Goal: Information Seeking & Learning: Check status

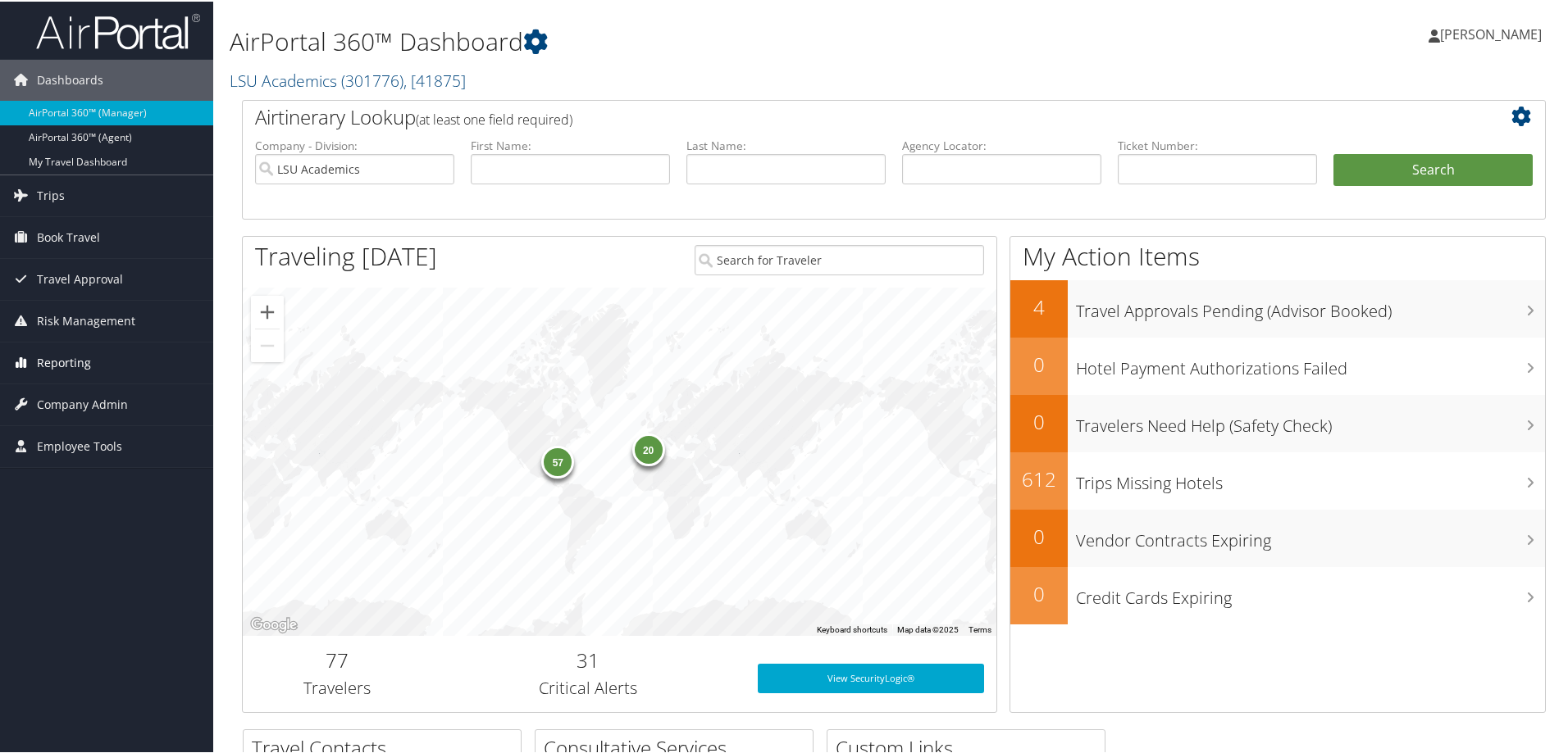
click at [80, 359] on span "Reporting" at bounding box center [64, 361] width 54 height 41
click at [73, 385] on link "Unused Tickets" at bounding box center [107, 394] width 214 height 24
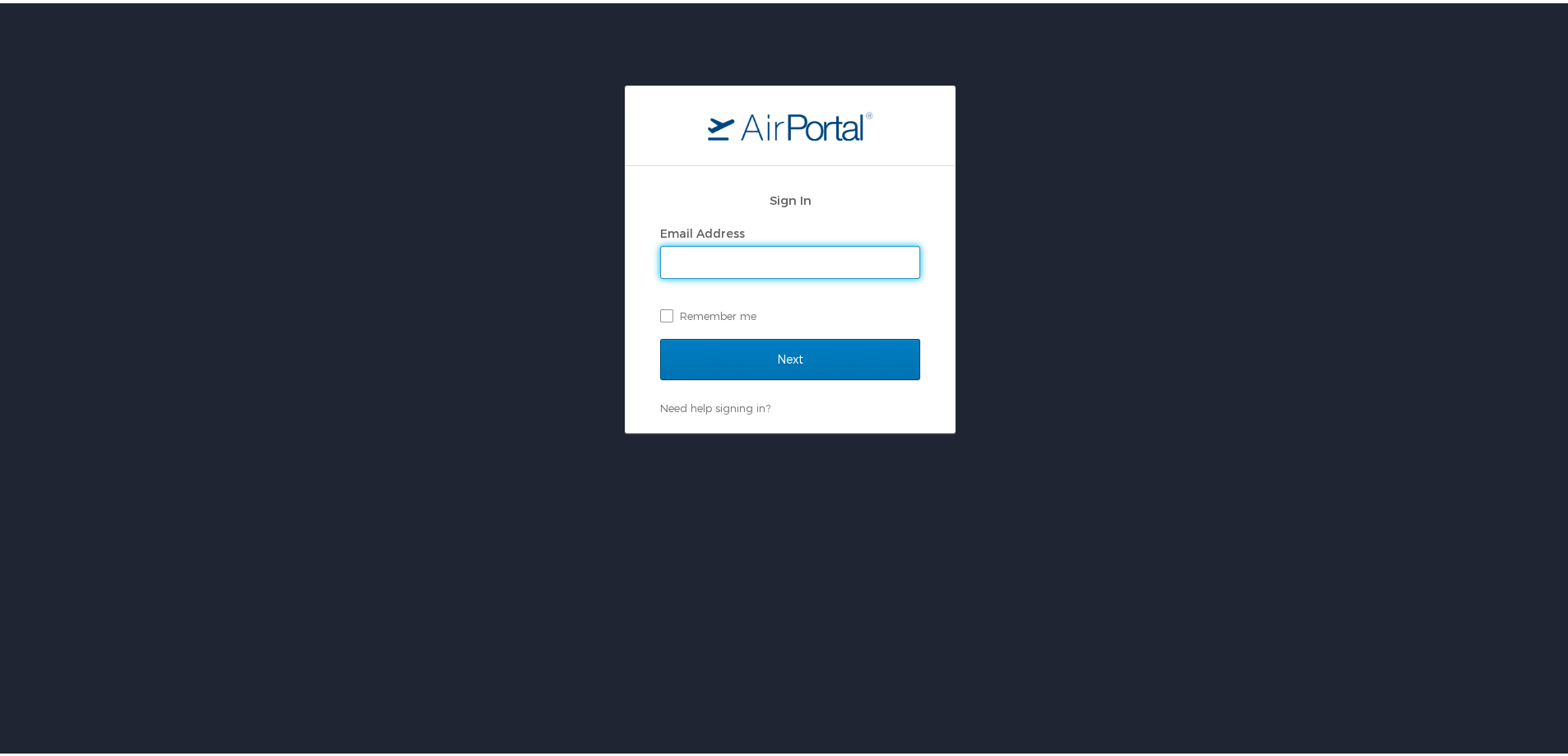
type input "[PERSON_NAME][EMAIL_ADDRESS][PERSON_NAME][DOMAIN_NAME]"
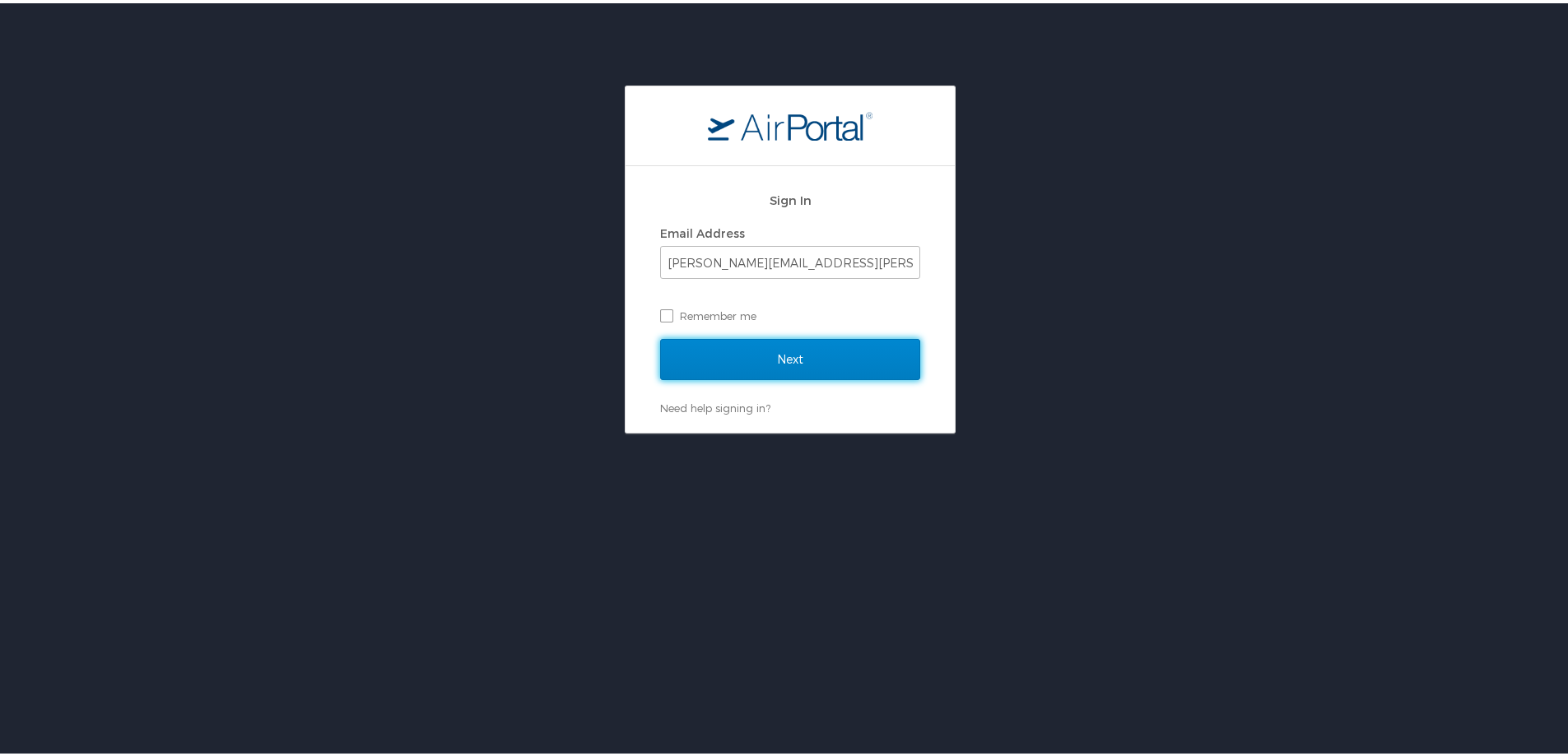
click at [764, 358] on input "Next" at bounding box center [791, 356] width 260 height 41
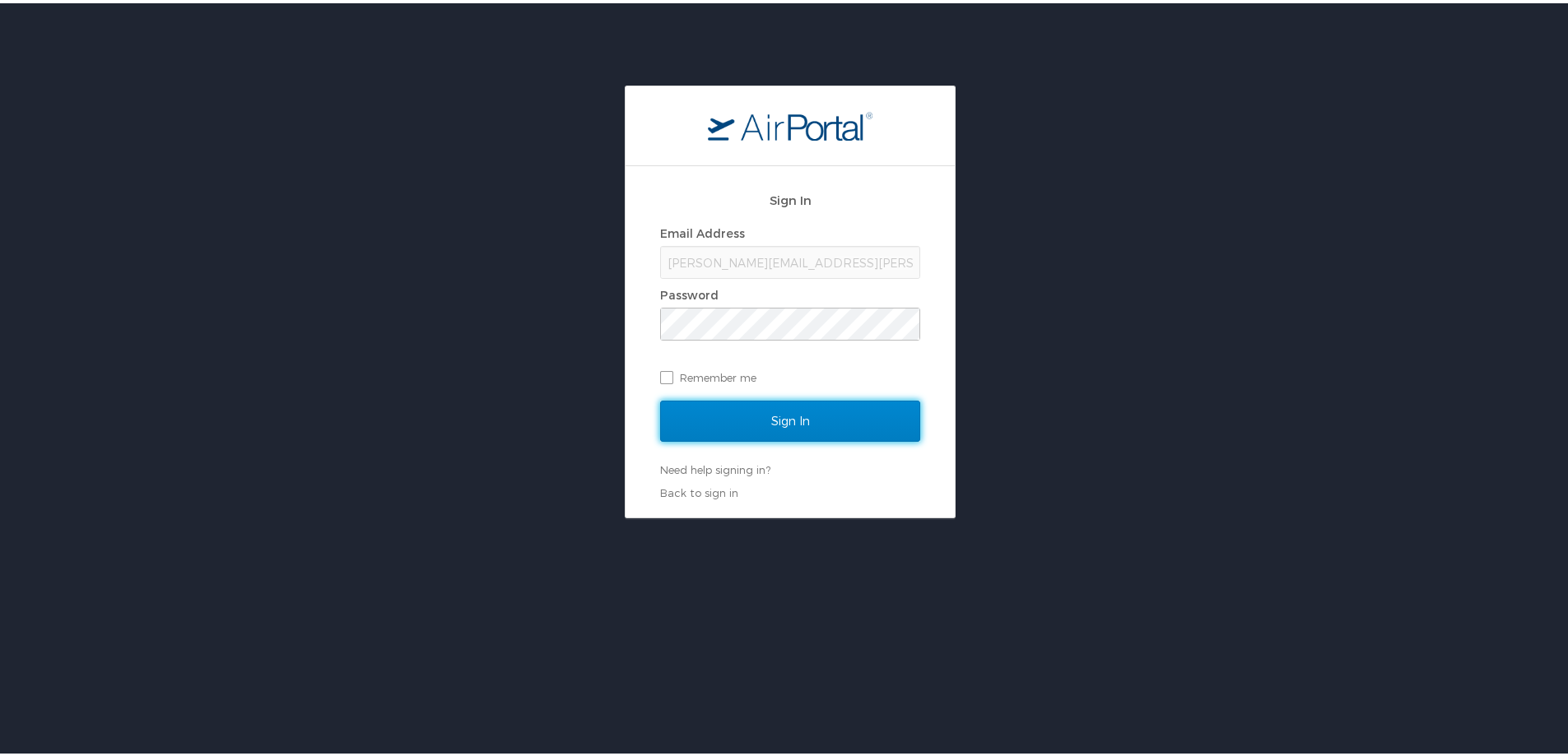
click at [756, 405] on input "Sign In" at bounding box center [791, 418] width 260 height 41
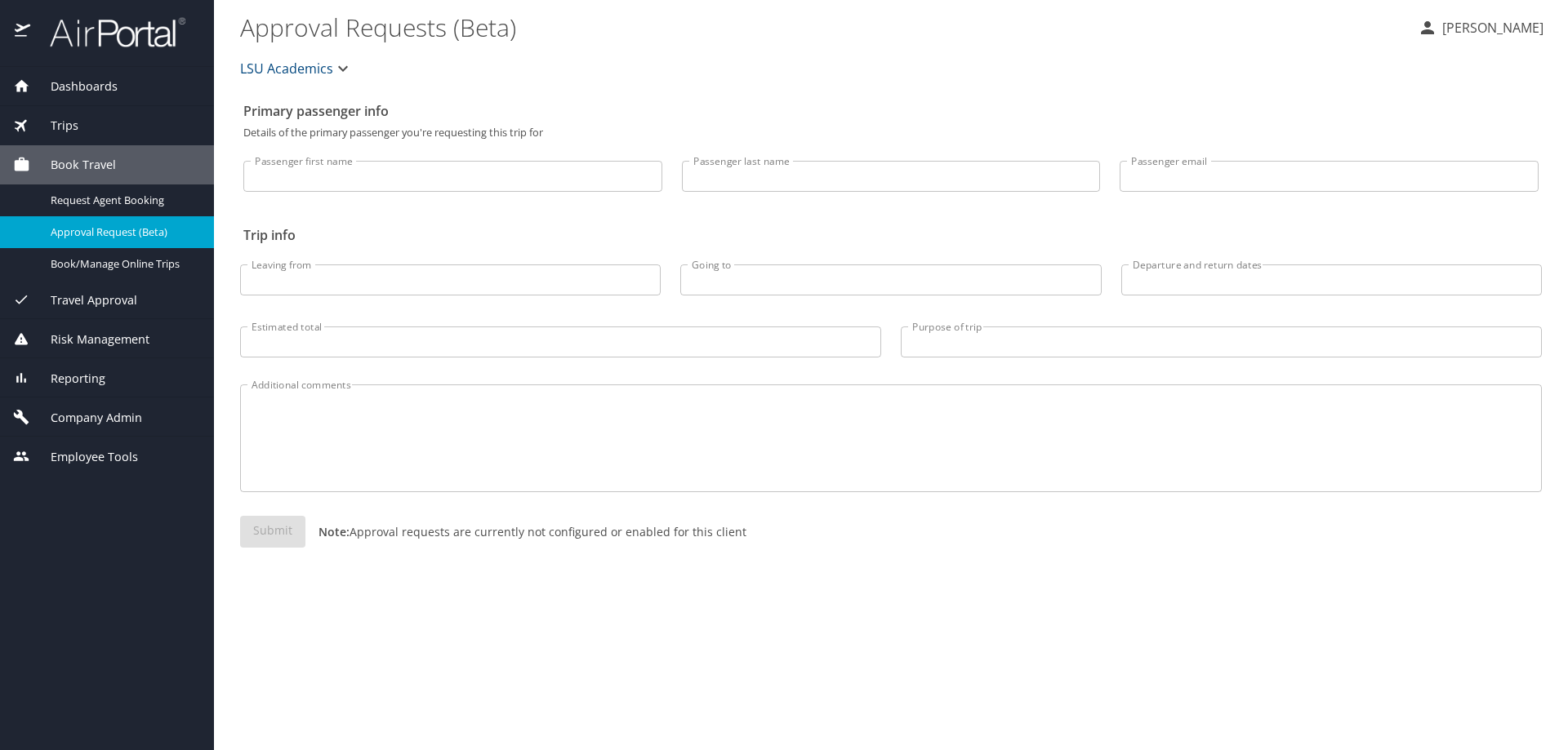
click at [66, 377] on span "Reporting" at bounding box center [68, 379] width 75 height 18
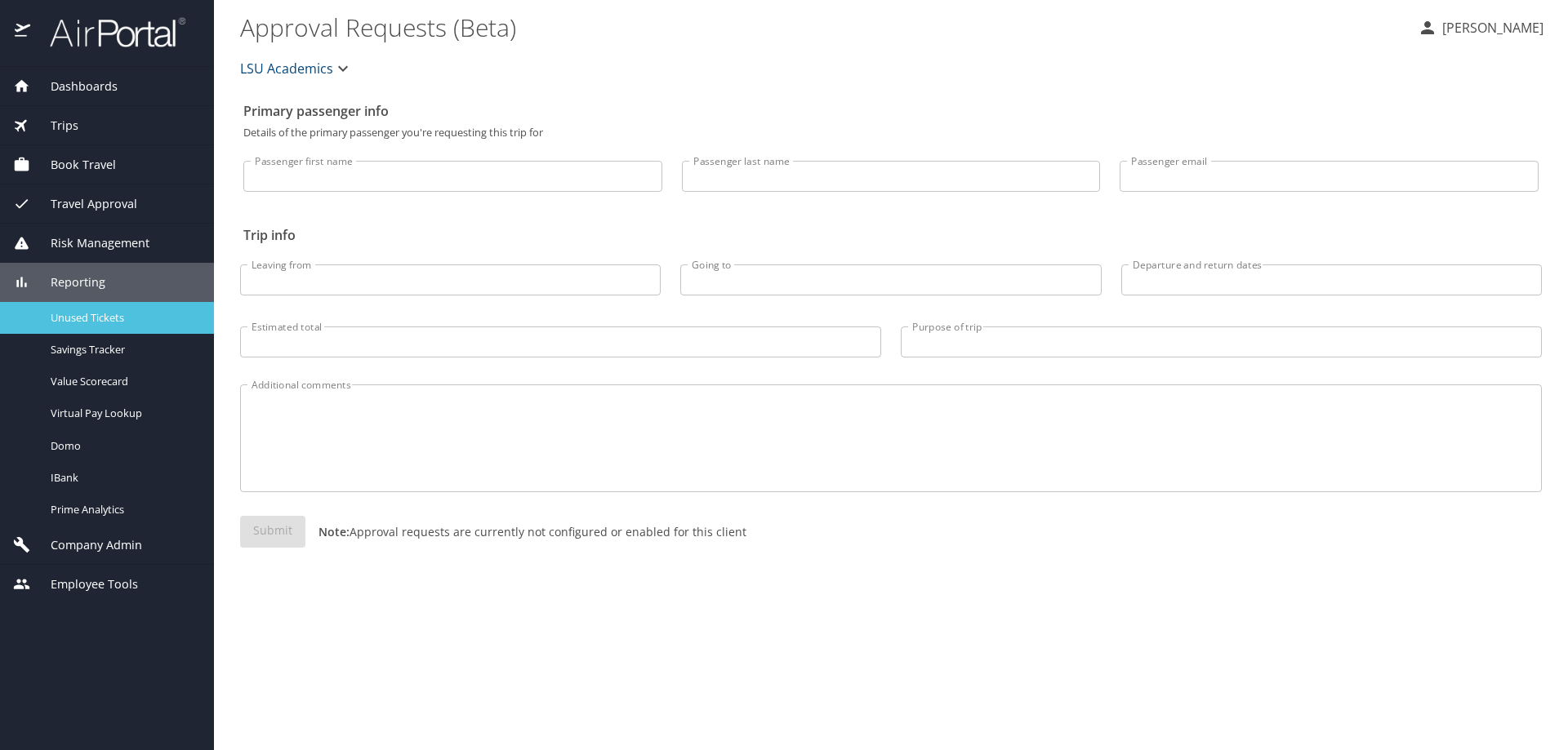
click at [112, 312] on span "Unused Tickets" at bounding box center [122, 318] width 144 height 16
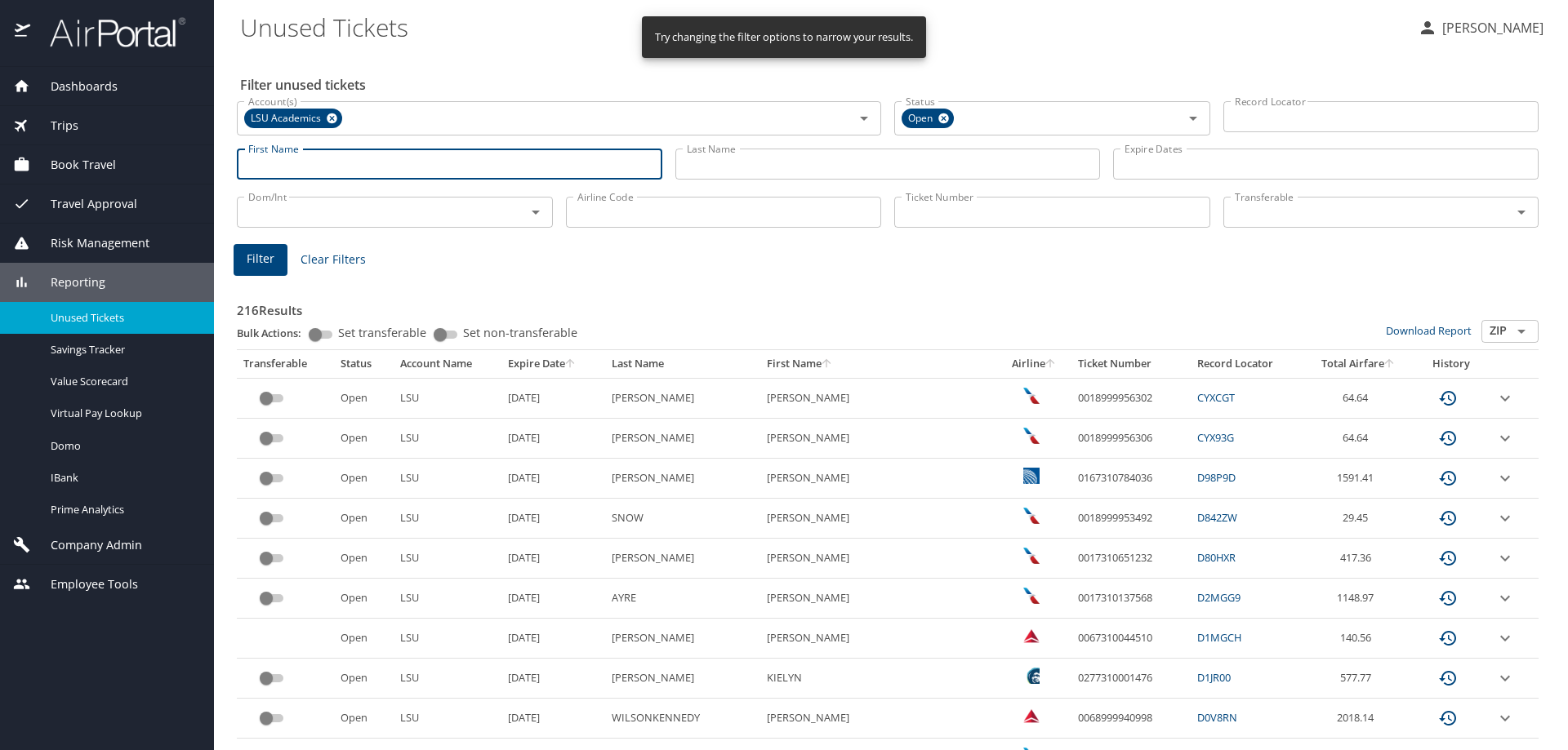
click at [329, 171] on input "First Name" at bounding box center [450, 165] width 425 height 31
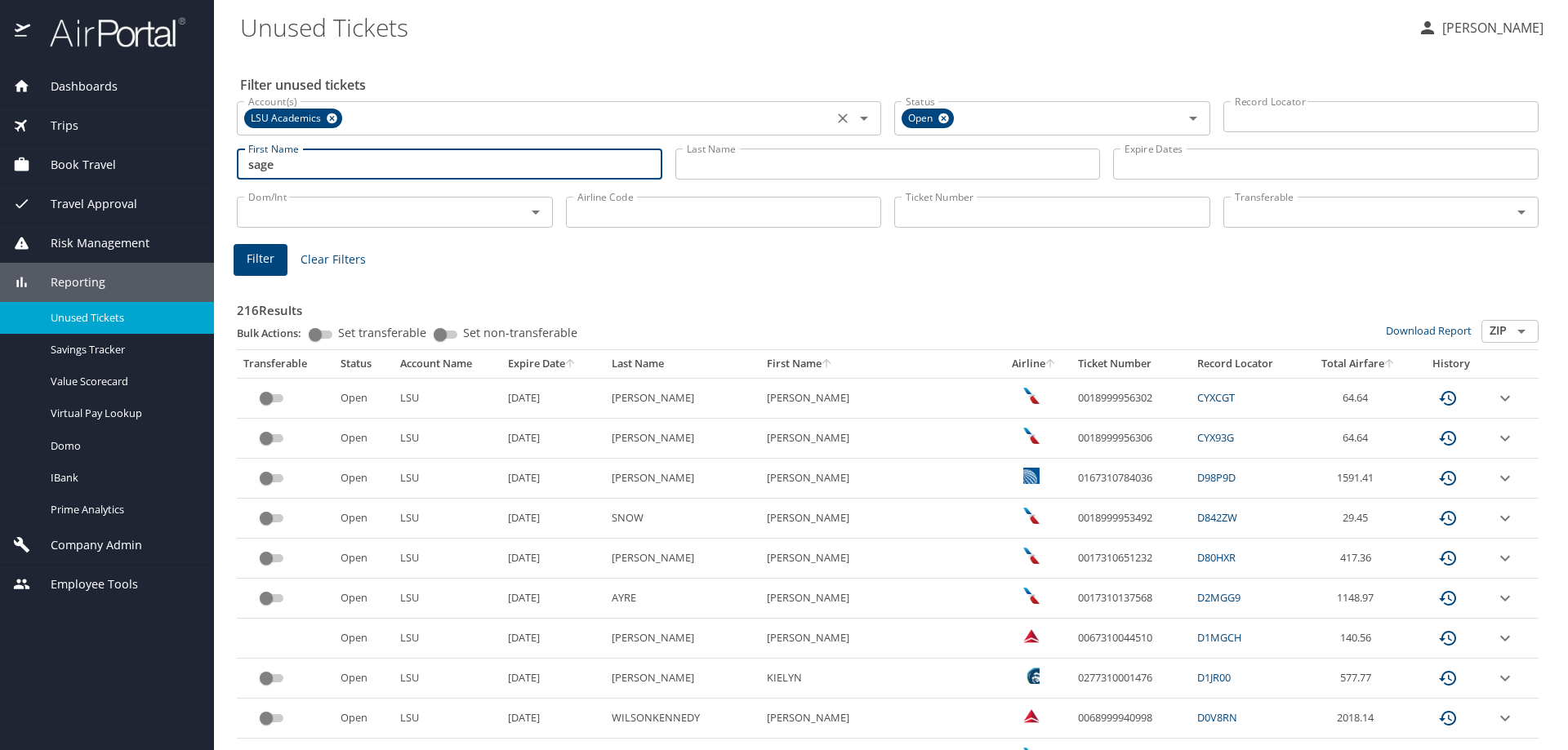
click at [334, 116] on icon at bounding box center [332, 118] width 10 height 10
type input "sage m"
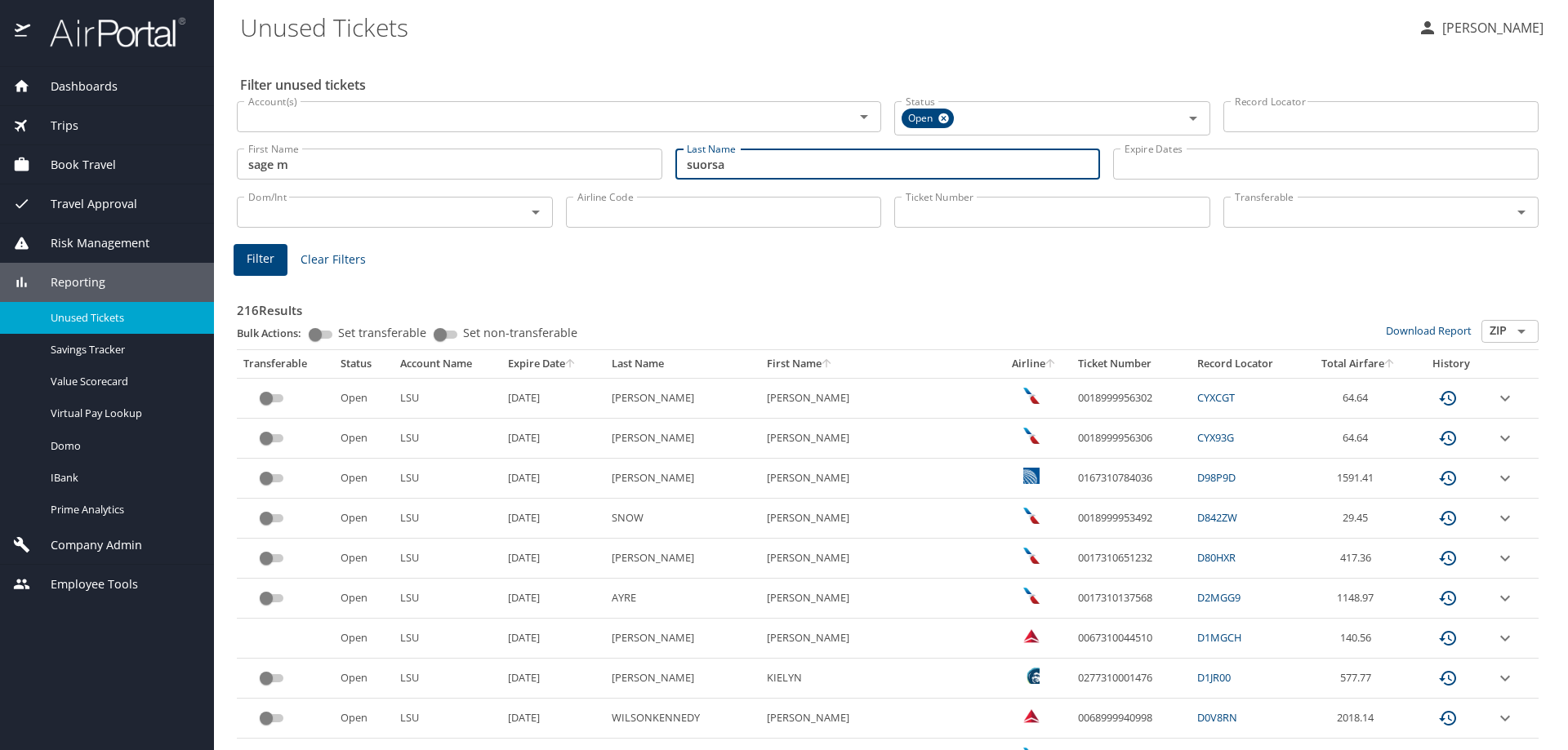
type input "suorsa"
click at [267, 263] on span "Filter" at bounding box center [261, 259] width 28 height 20
